Goal: Task Accomplishment & Management: Manage account settings

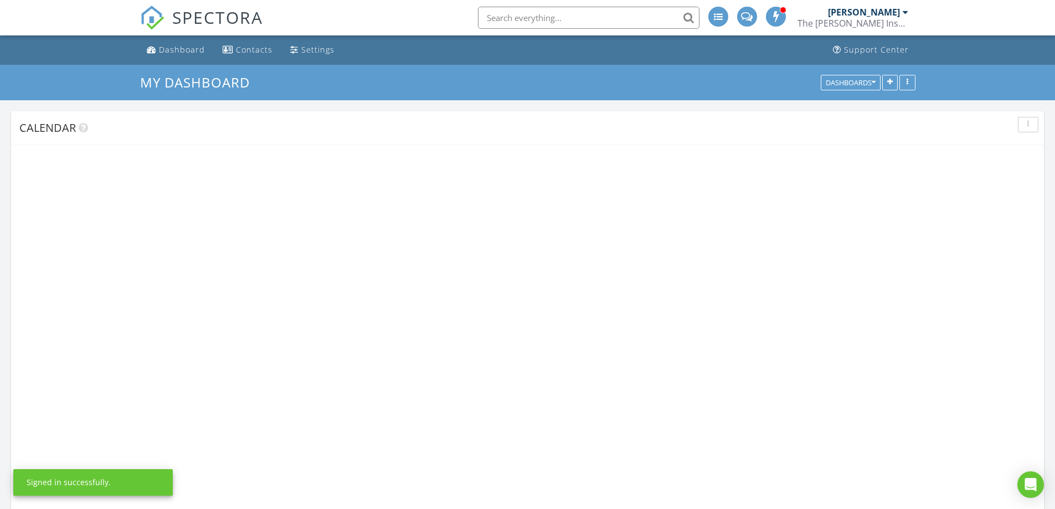
scroll to position [1025, 1072]
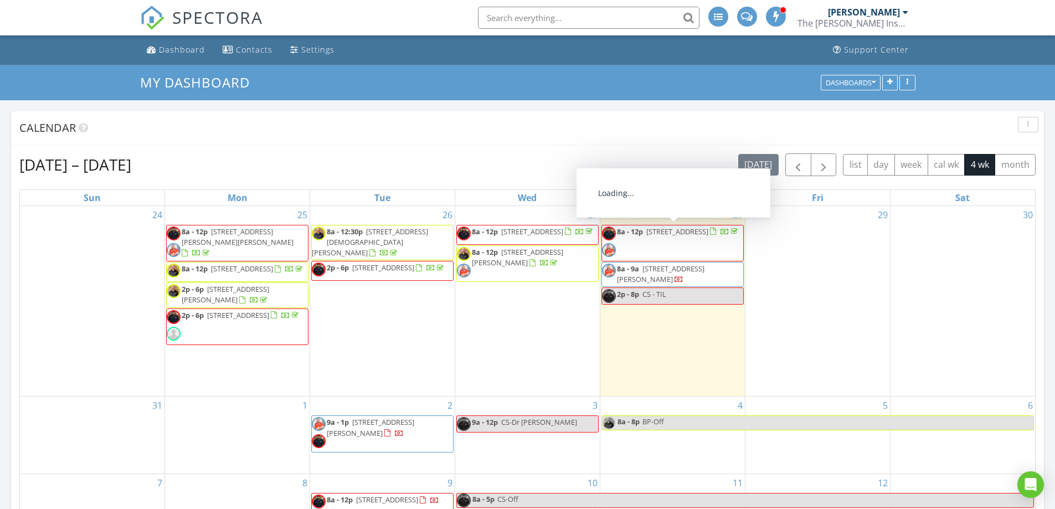
click at [712, 240] on span "8a - 12p 601 Mangrove Trail, Saginaw 76131" at bounding box center [671, 243] width 138 height 33
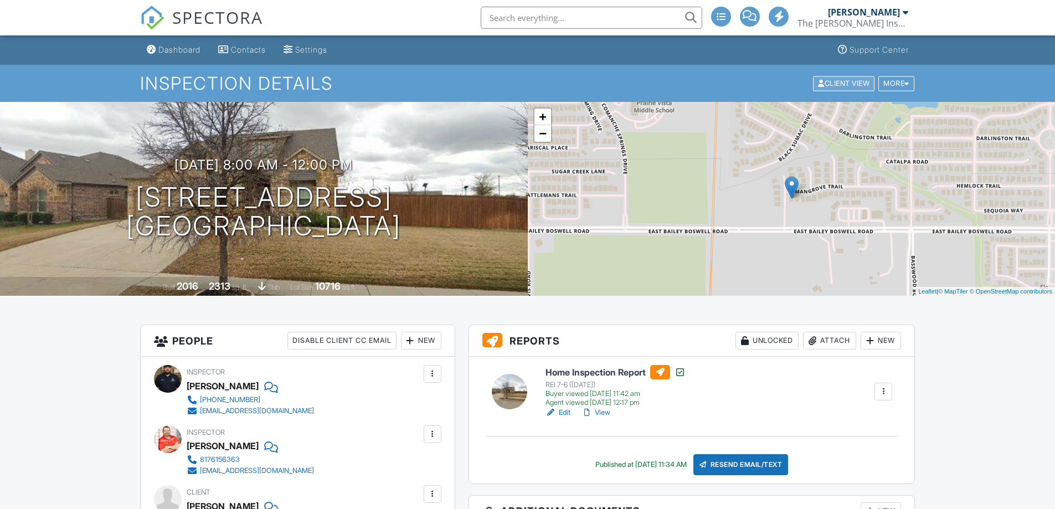
click at [845, 86] on div "Client View" at bounding box center [843, 83] width 61 height 15
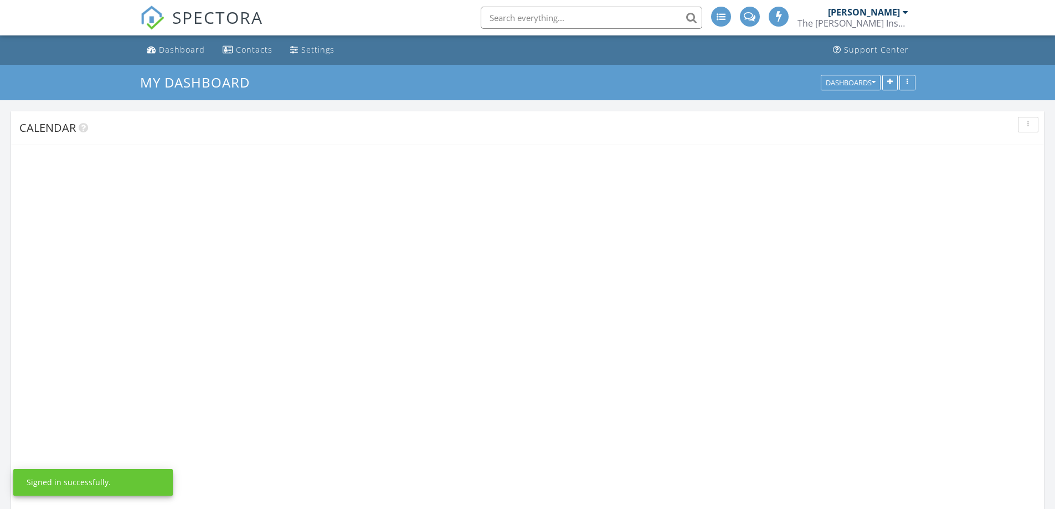
scroll to position [1025, 1072]
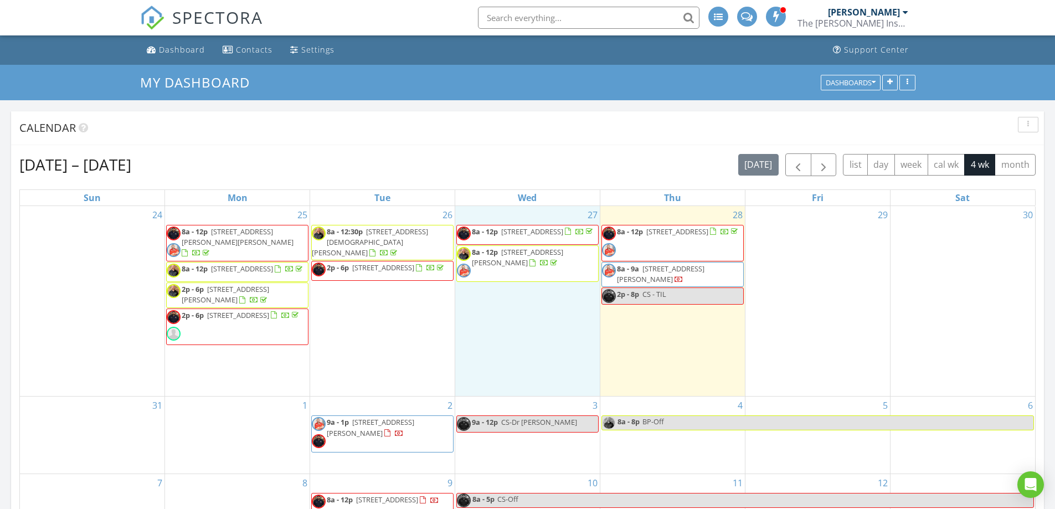
click at [564, 342] on div "27 8a - 12p 125 Classic Country Ct, Springtown 76082 8a - 12p 199 Graystone Dr,…" at bounding box center [527, 301] width 145 height 191
click at [578, 270] on span "8a - 12p 199 Graystone Dr, Weatherford 76088" at bounding box center [527, 263] width 141 height 33
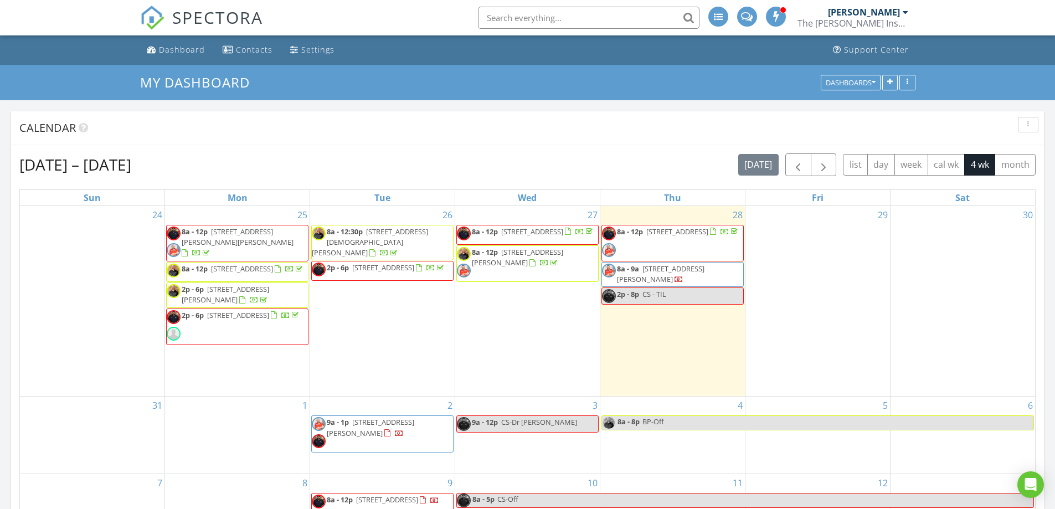
click at [391, 232] on span "[STREET_ADDRESS][DEMOGRAPHIC_DATA][PERSON_NAME]" at bounding box center [370, 242] width 116 height 31
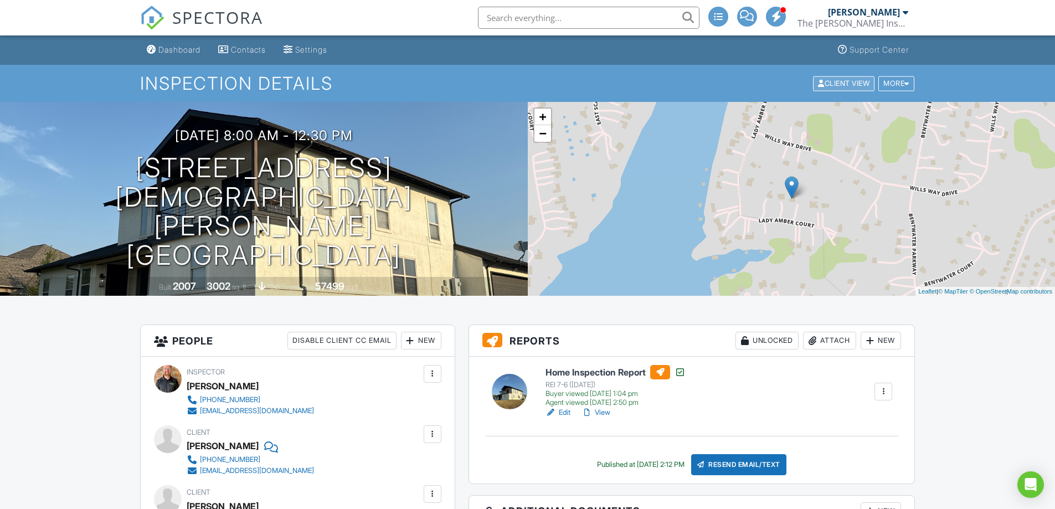
click at [841, 82] on div "Client View" at bounding box center [843, 83] width 61 height 15
